Goal: Task Accomplishment & Management: Use online tool/utility

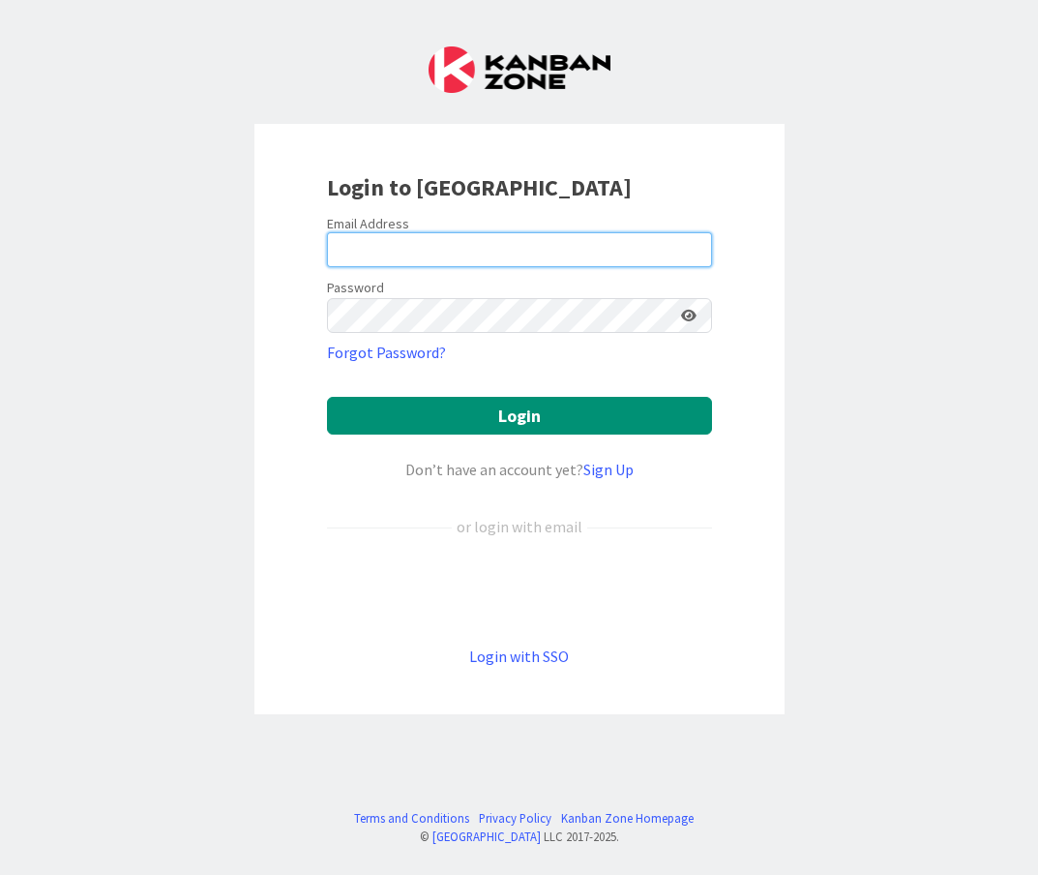
type input "[EMAIL_ADDRESS][DOMAIN_NAME]"
click at [494, 239] on input "[EMAIL_ADDRESS][DOMAIN_NAME]" at bounding box center [519, 249] width 385 height 35
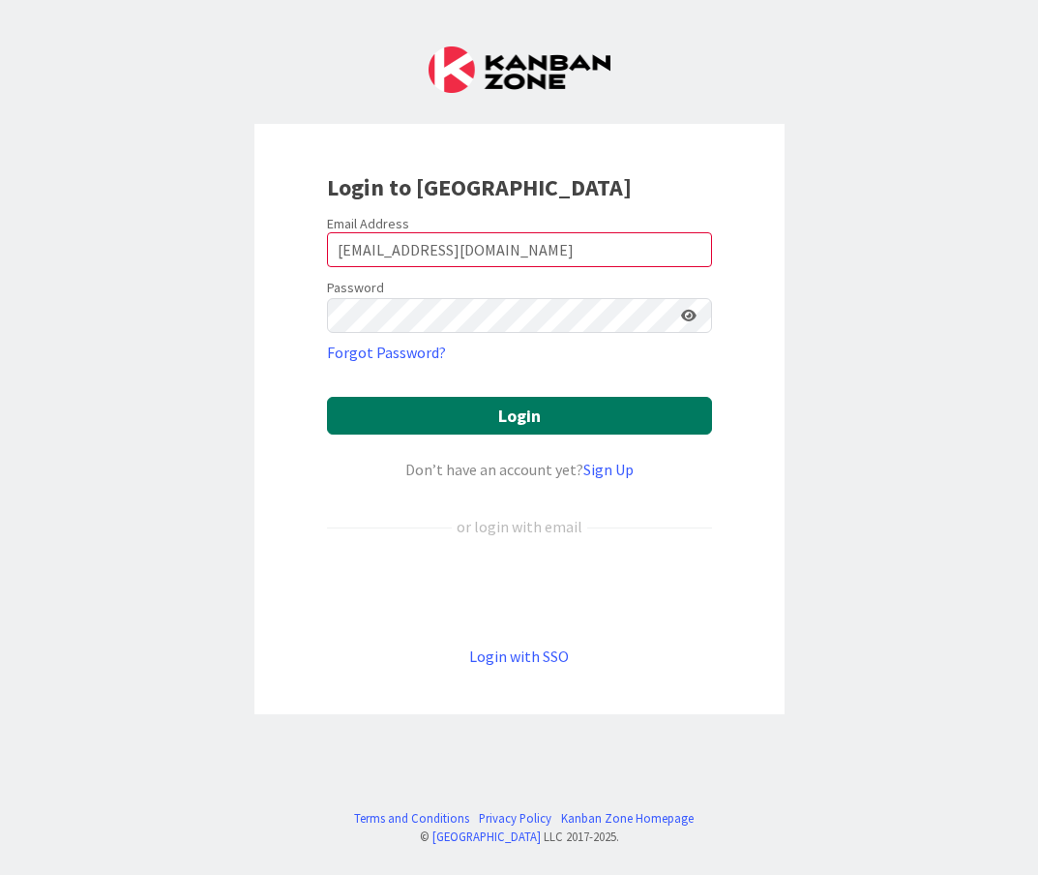
click at [387, 422] on button "Login" at bounding box center [519, 416] width 385 height 38
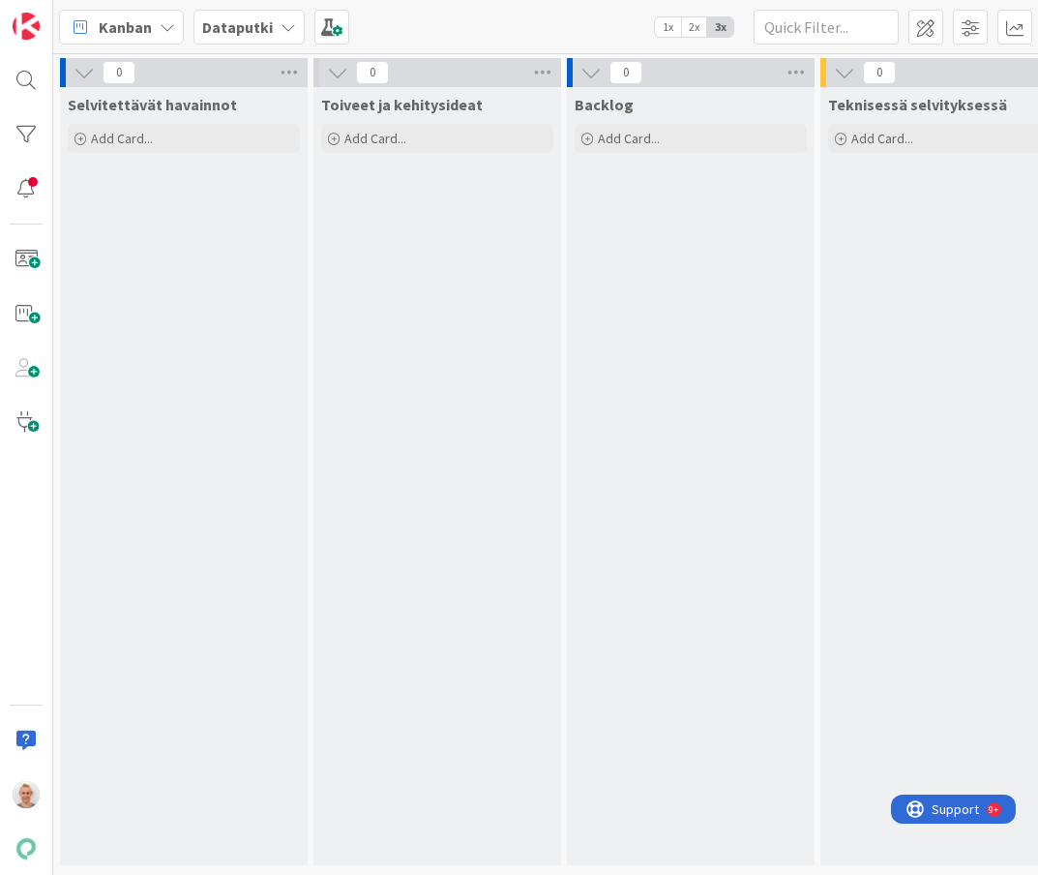
click at [282, 21] on icon at bounding box center [288, 26] width 15 height 15
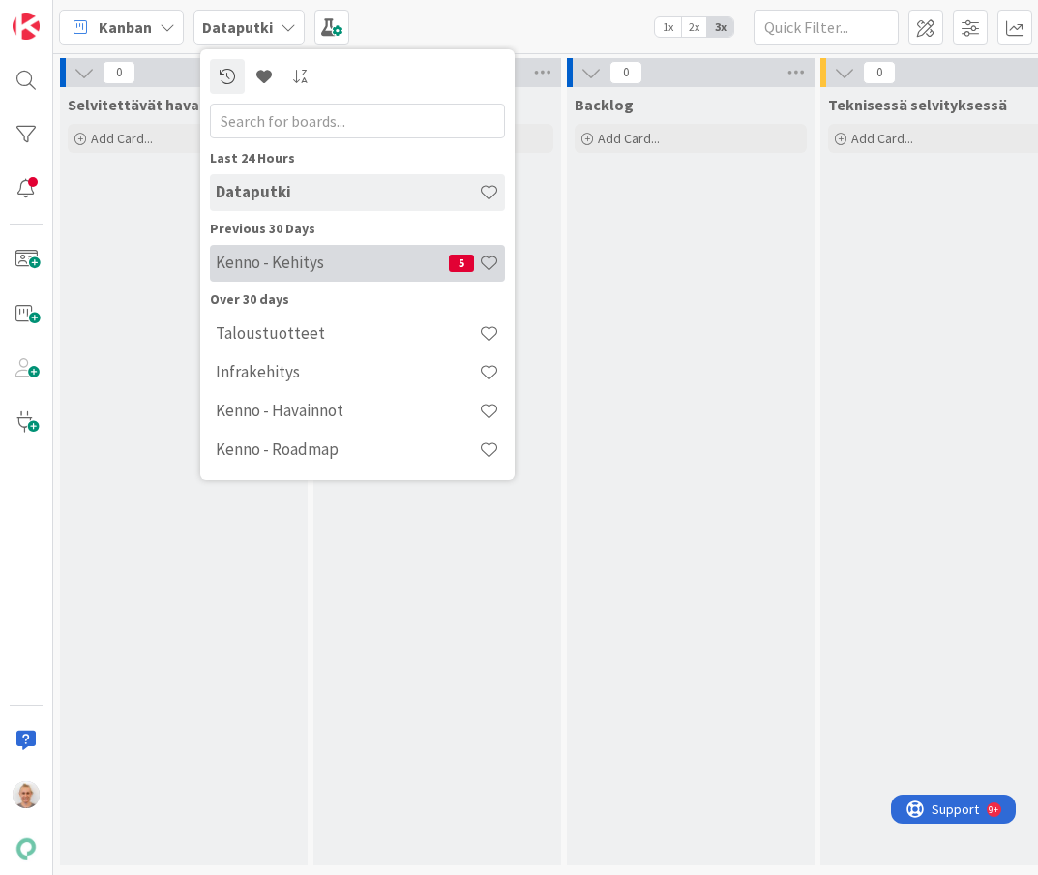
click at [273, 272] on h4 "Kenno - Kehitys" at bounding box center [332, 262] width 233 height 19
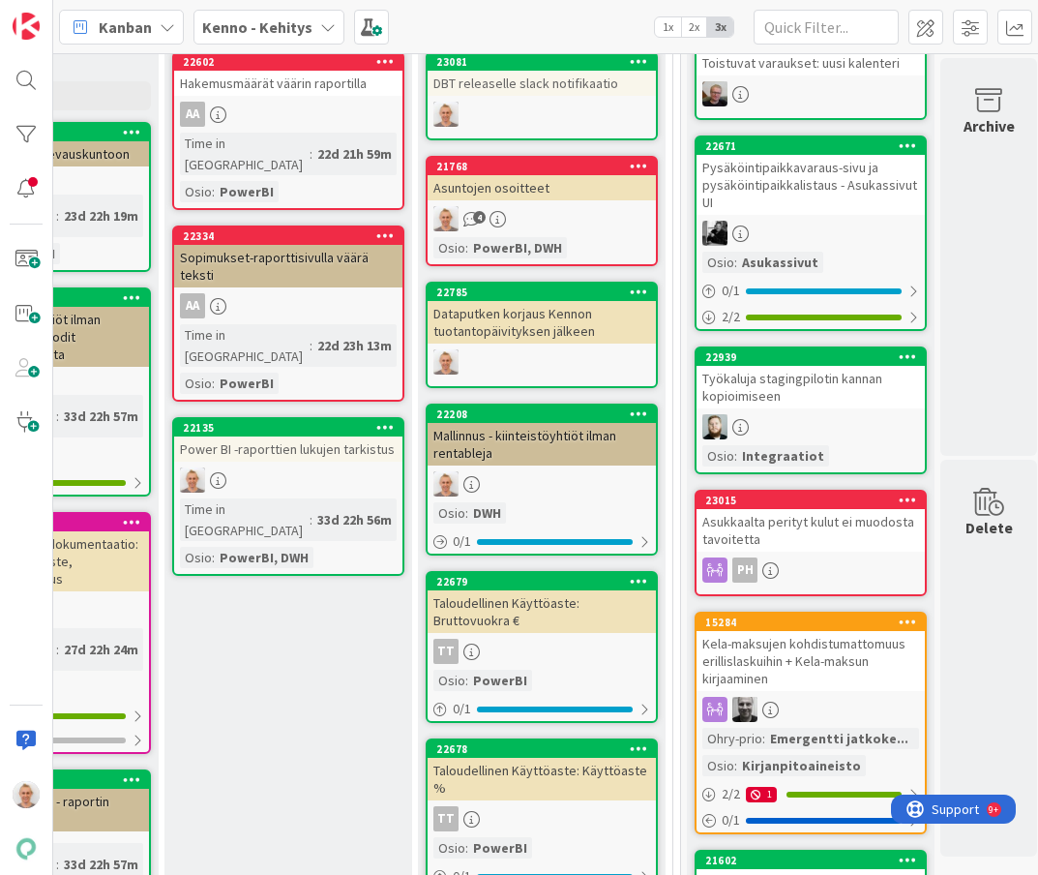
scroll to position [858, 925]
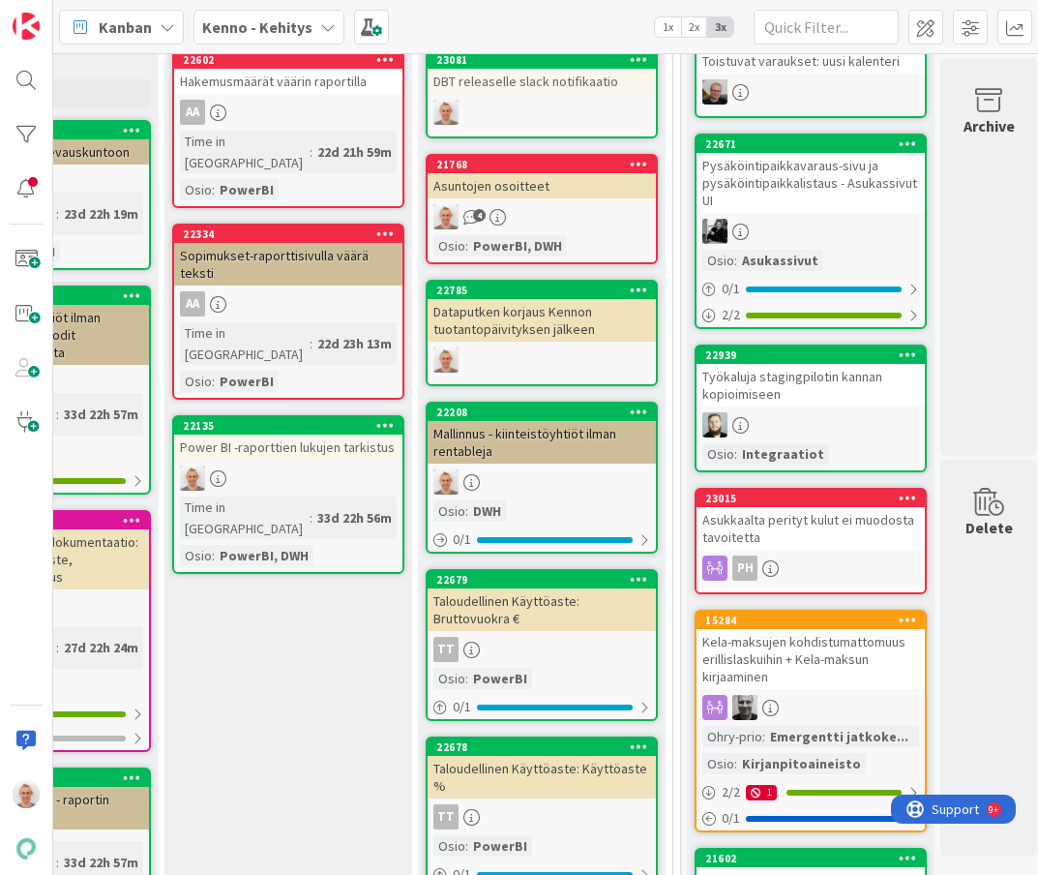
click at [356, 434] on div "Power BI -raporttien lukujen tarkistus" at bounding box center [288, 446] width 228 height 25
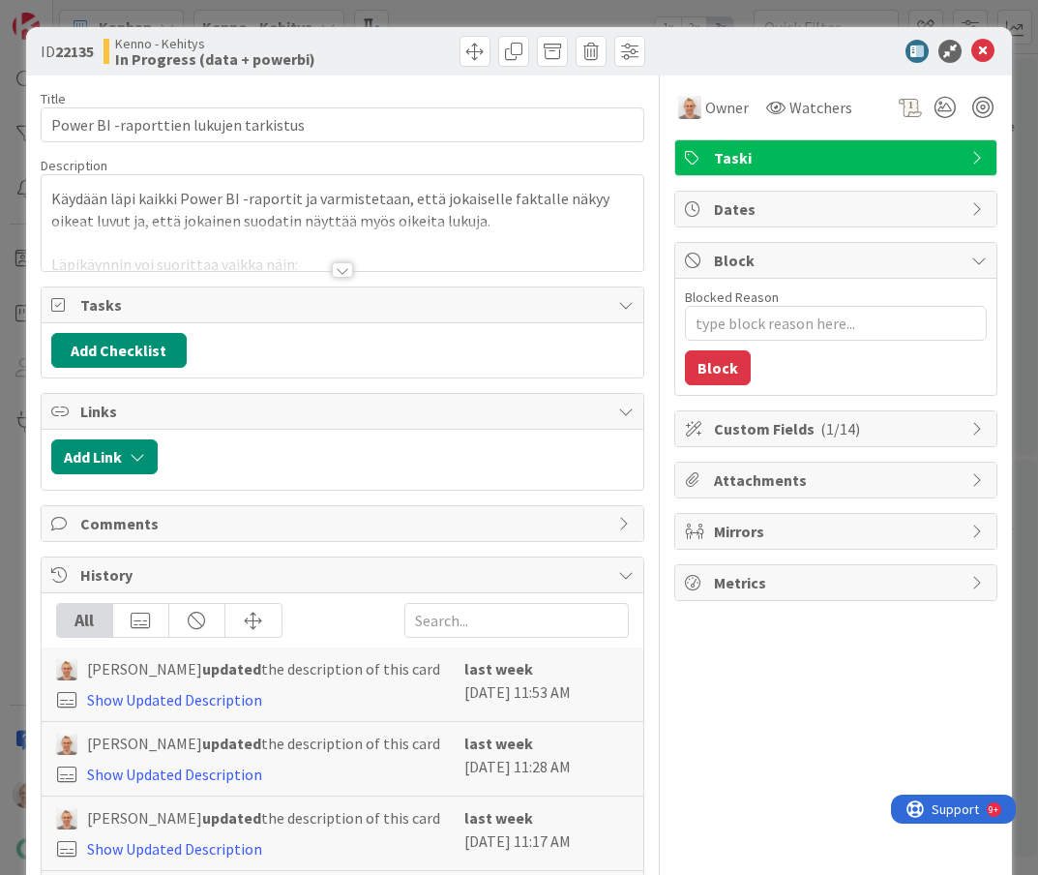
click at [342, 273] on div at bounding box center [342, 269] width 21 height 15
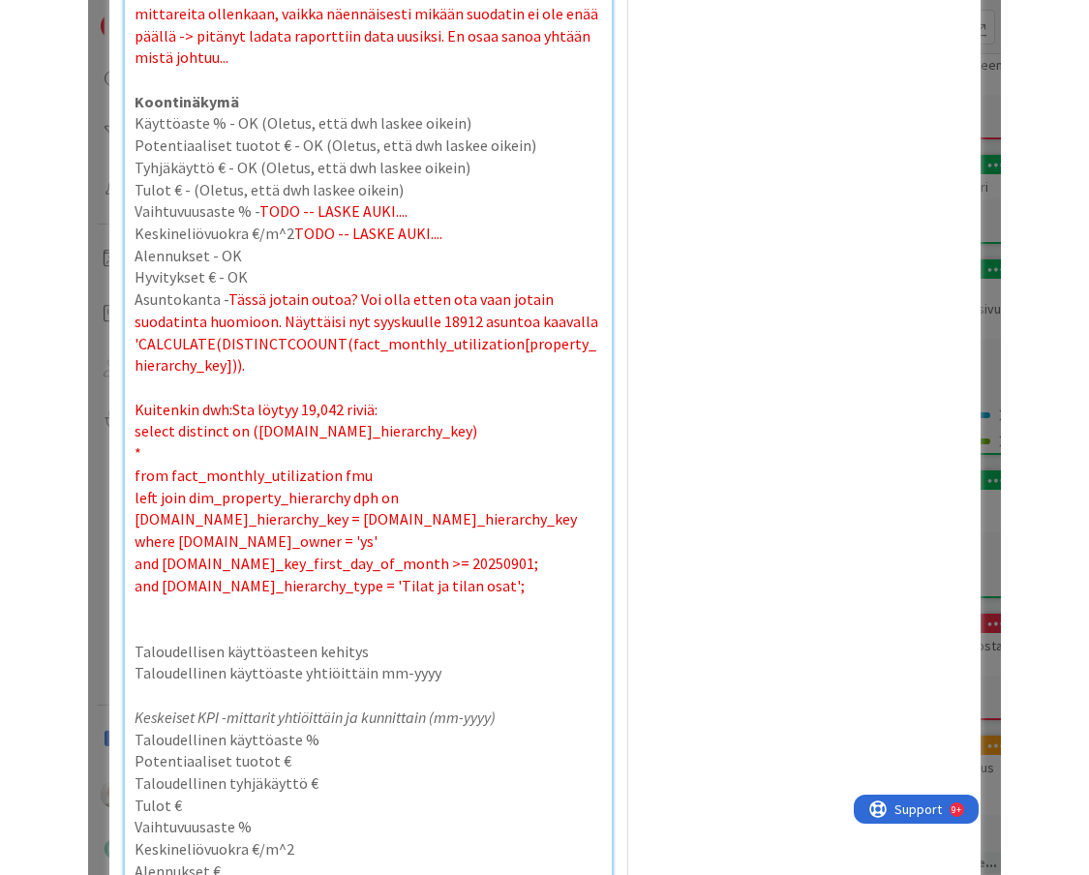
scroll to position [731, 0]
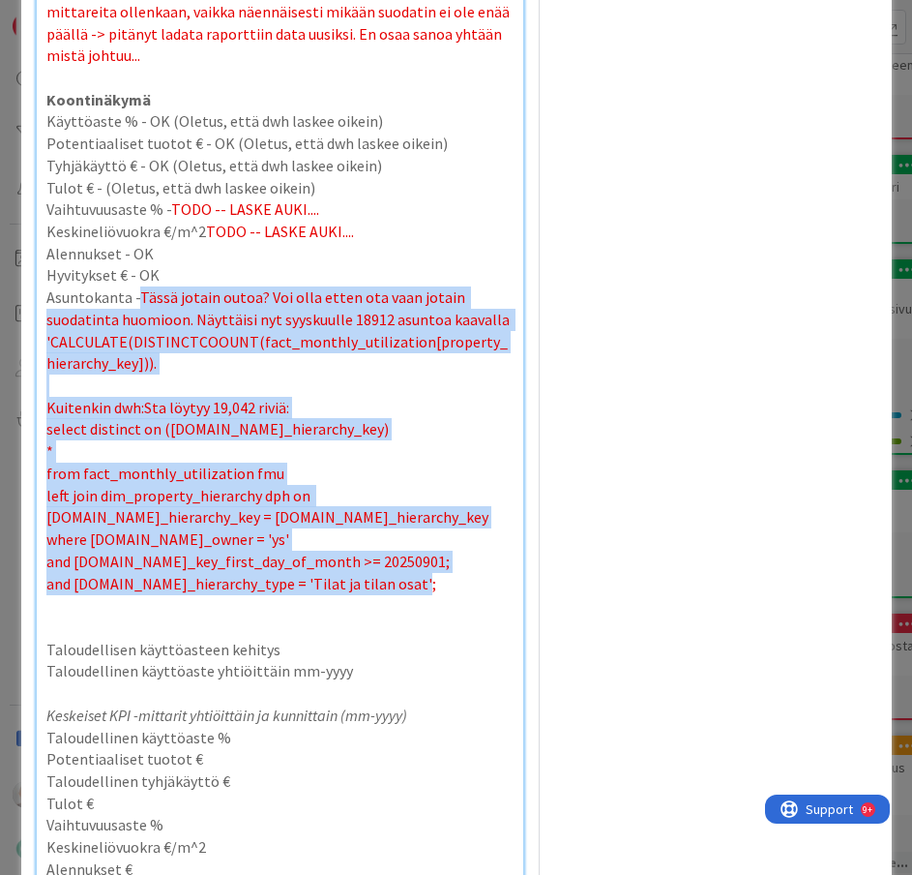
drag, startPoint x: 420, startPoint y: 578, endPoint x: 142, endPoint y: 292, distance: 398.2
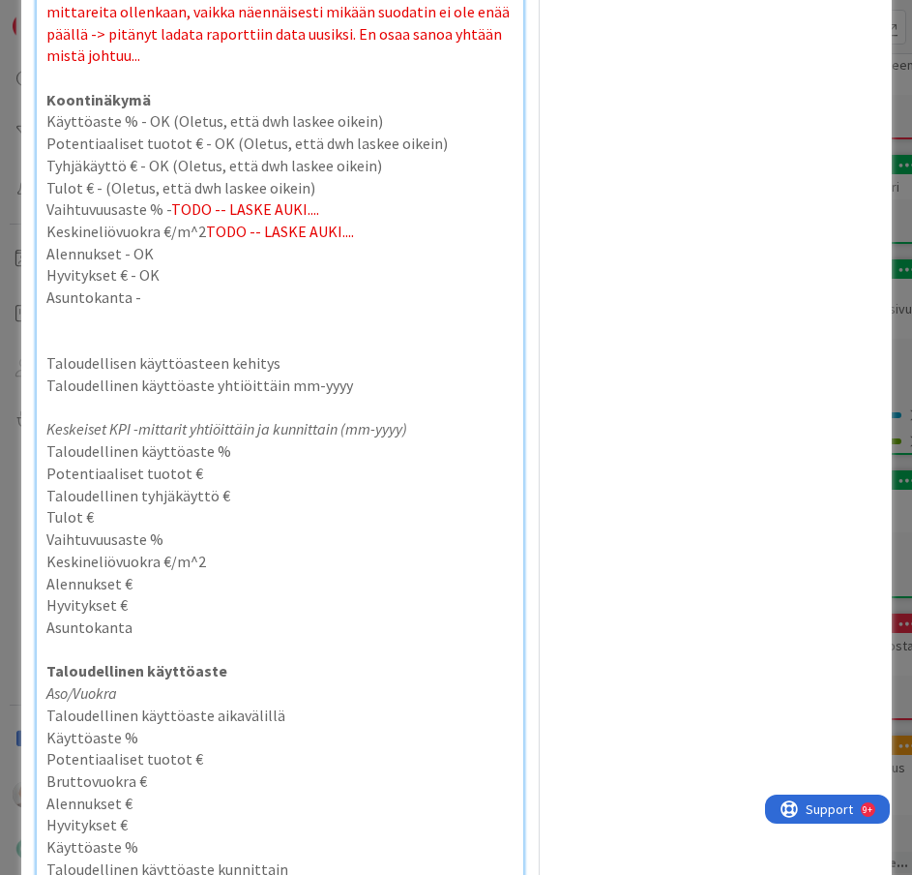
type textarea "x"
click at [368, 228] on p "Keskineliövuokra €/m^2 TODO -- LASKE AUKI...." at bounding box center [279, 232] width 467 height 22
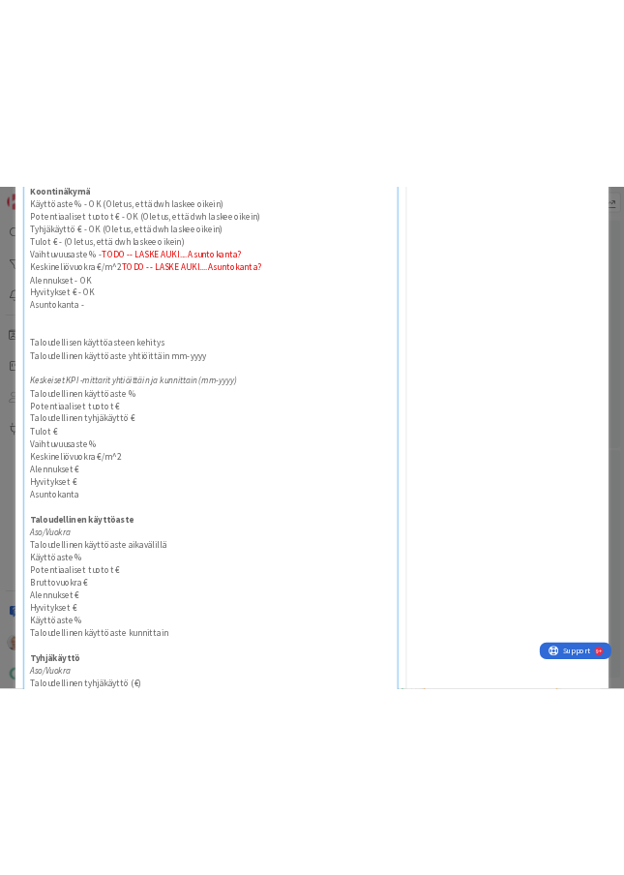
scroll to position [858, 880]
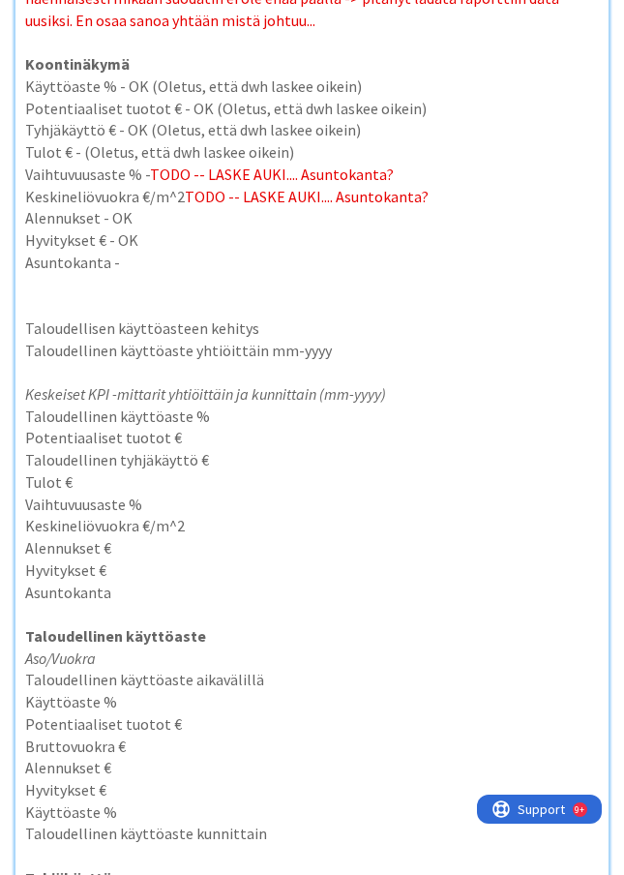
click at [315, 226] on p "Alennukset - OK" at bounding box center [312, 218] width 574 height 22
click at [225, 253] on p "Asuntokanta -" at bounding box center [312, 263] width 574 height 22
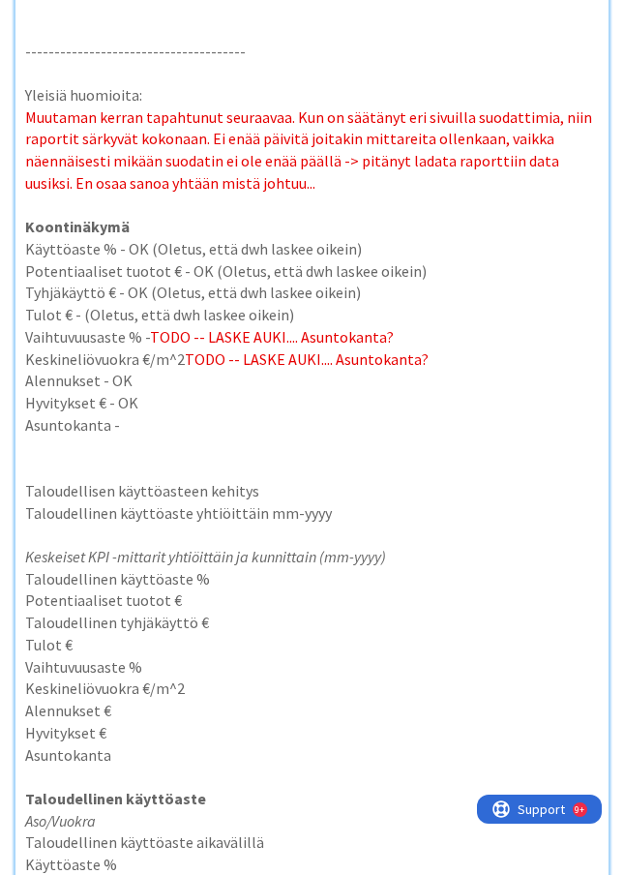
scroll to position [611, 0]
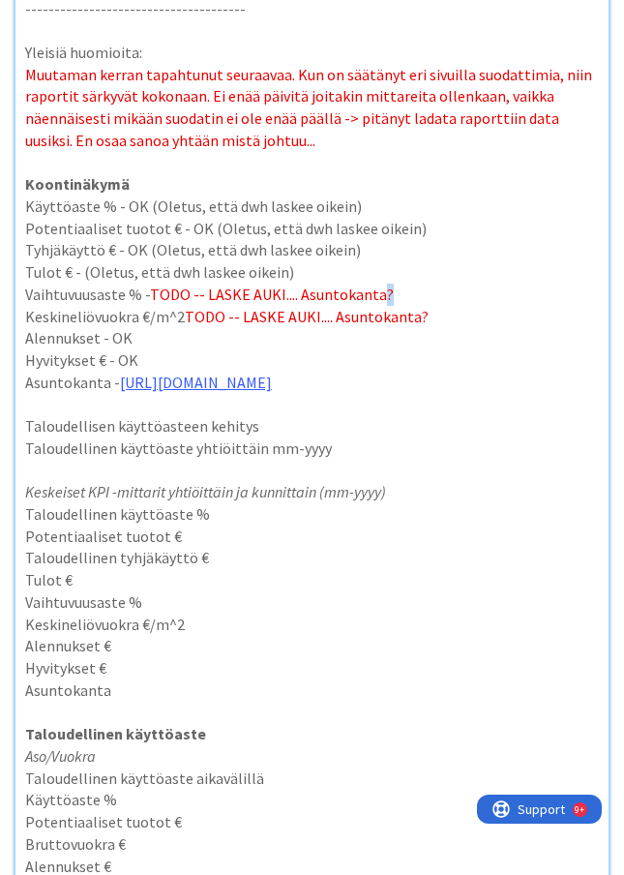
click at [379, 292] on p "Vaihtuvuusaste % - TODO -- LASKE AUKI.... Asuntokanta?" at bounding box center [312, 294] width 574 height 22
copy span "?"
click at [115, 378] on p "Asuntokanta - [URL][DOMAIN_NAME]" at bounding box center [312, 383] width 574 height 22
click at [104, 415] on p at bounding box center [312, 404] width 574 height 22
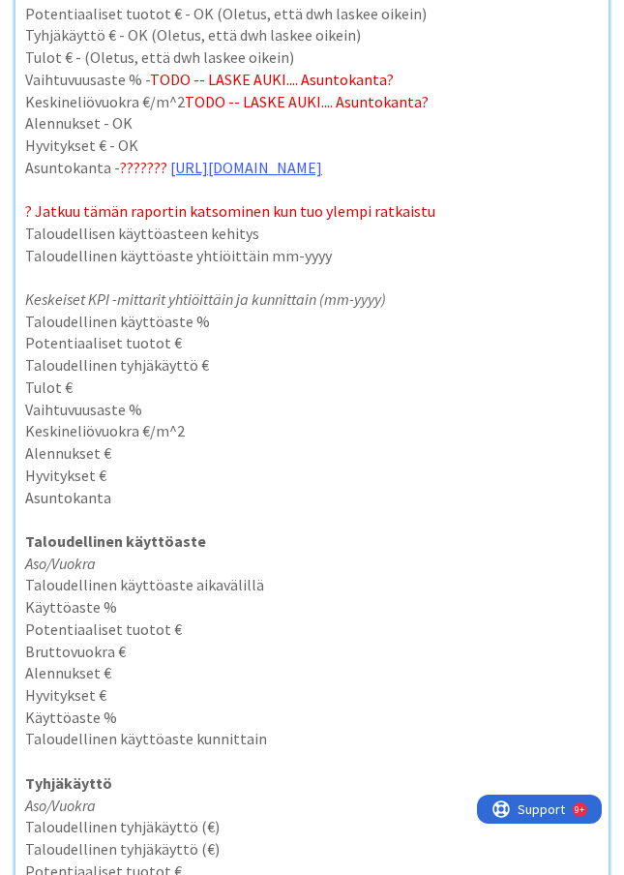
scroll to position [823, 0]
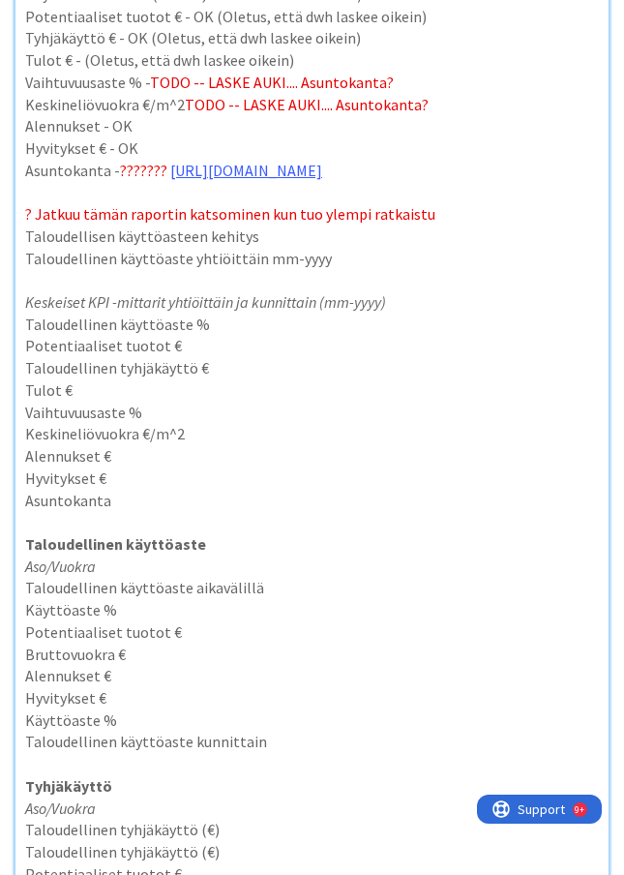
click at [274, 357] on p "Potentiaaliset tuotot €" at bounding box center [312, 346] width 574 height 22
click at [250, 336] on p "Taloudellinen käyttöaste %" at bounding box center [312, 324] width 574 height 22
type textarea "x"
